Goal: Transaction & Acquisition: Purchase product/service

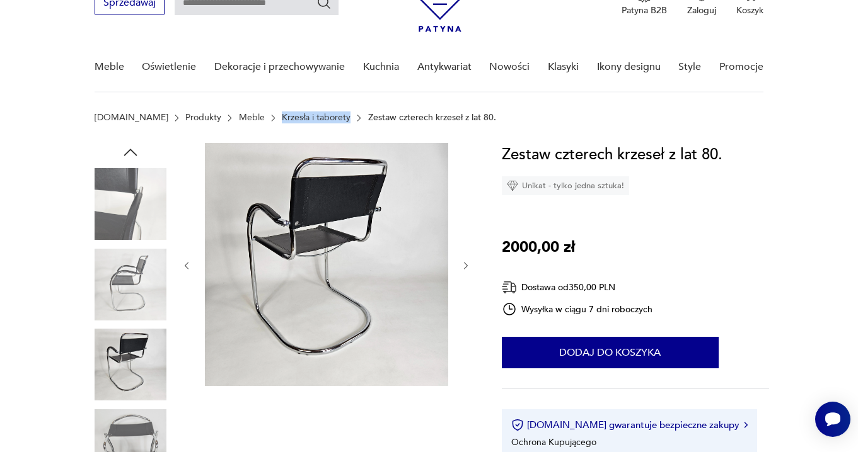
scroll to position [72, 0]
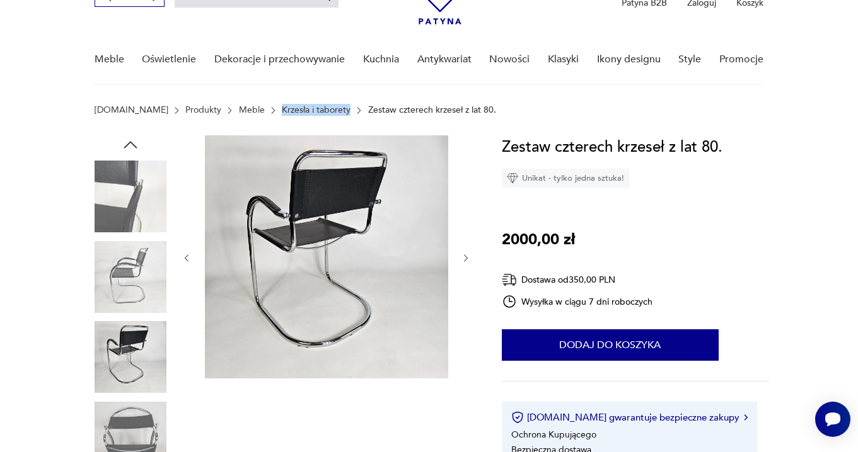
click at [112, 362] on img at bounding box center [131, 357] width 72 height 72
click at [135, 421] on img at bounding box center [131, 438] width 72 height 72
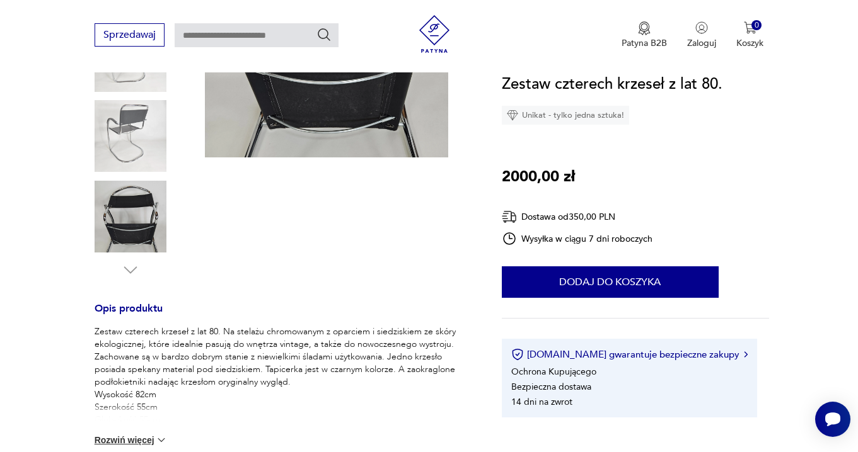
scroll to position [296, 0]
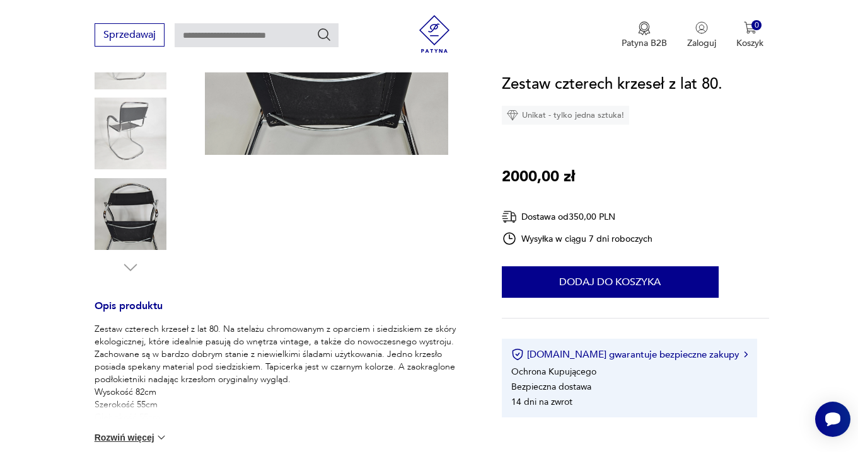
click at [141, 120] on img at bounding box center [131, 134] width 72 height 72
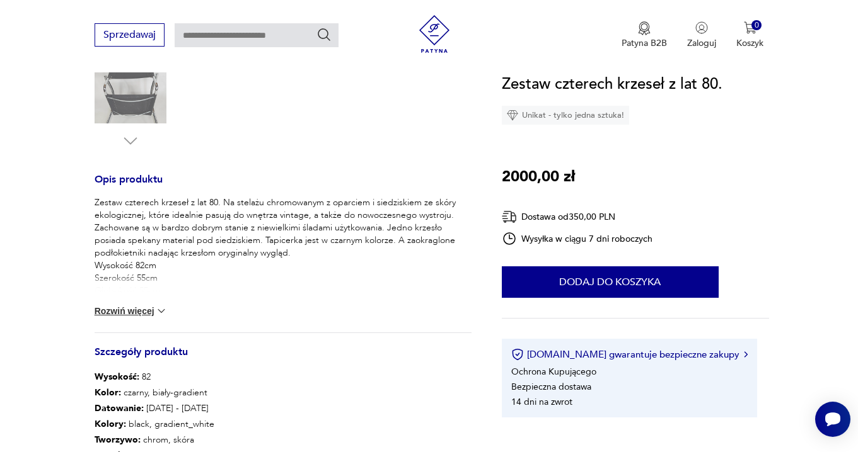
scroll to position [587, 0]
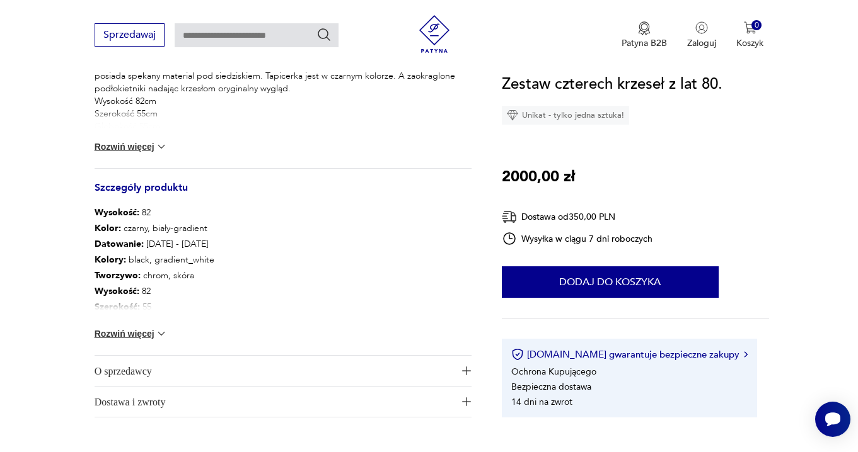
click at [161, 335] on img at bounding box center [161, 334] width 13 height 13
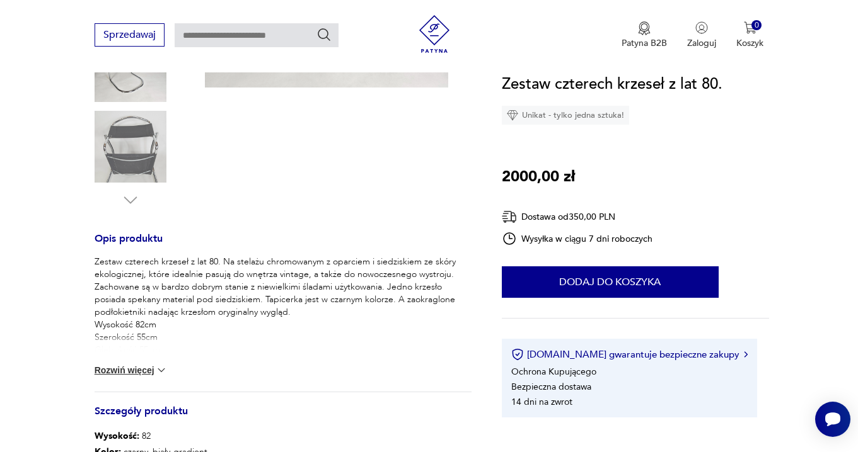
scroll to position [0, 0]
